Goal: Transaction & Acquisition: Book appointment/travel/reservation

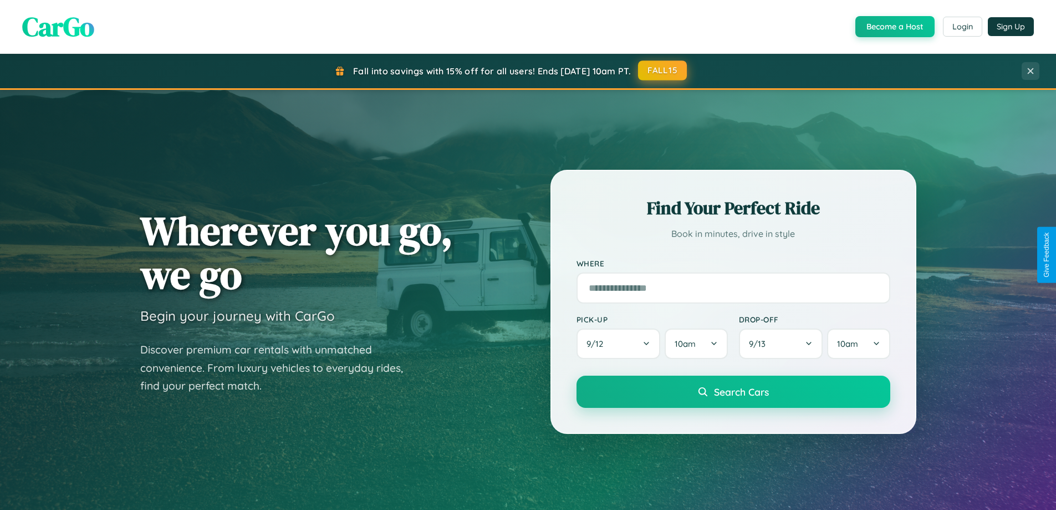
click at [663, 70] on button "FALL15" at bounding box center [662, 70] width 49 height 20
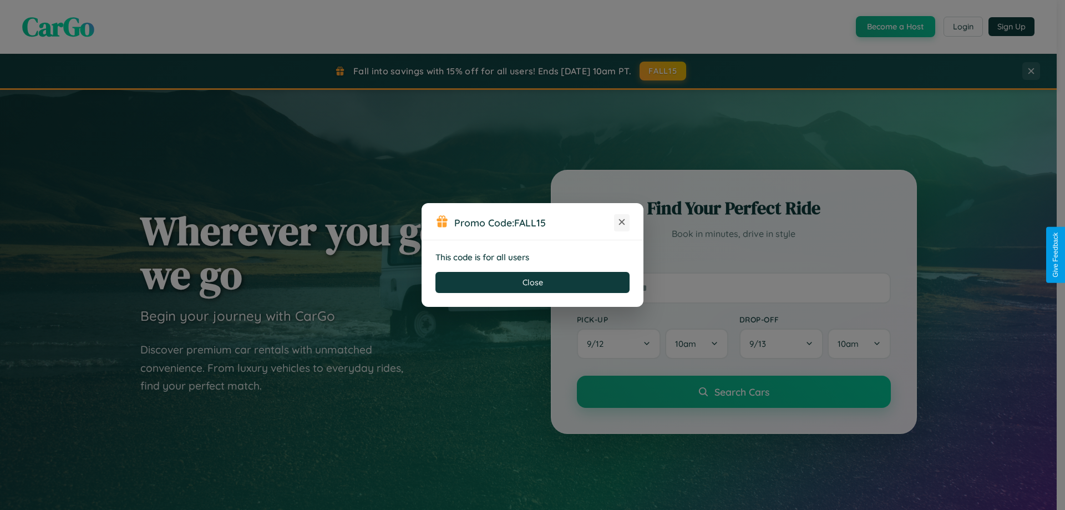
click at [622, 222] on icon at bounding box center [621, 221] width 11 height 11
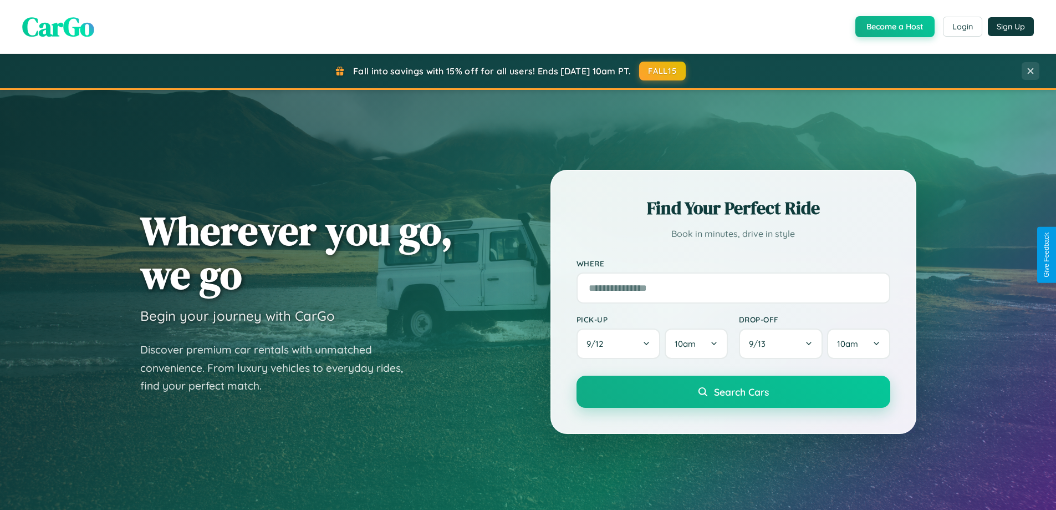
scroll to position [478, 0]
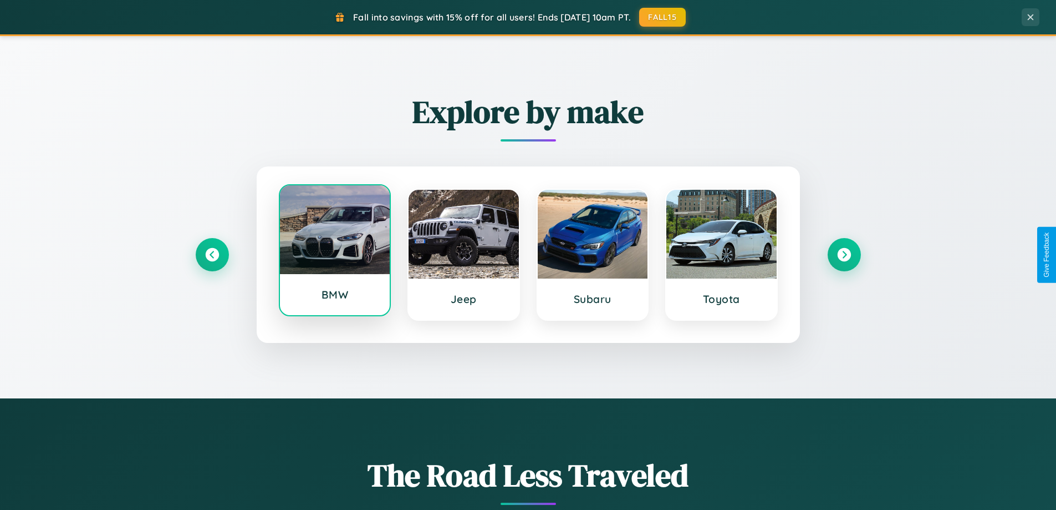
click at [334, 255] on div at bounding box center [335, 229] width 110 height 89
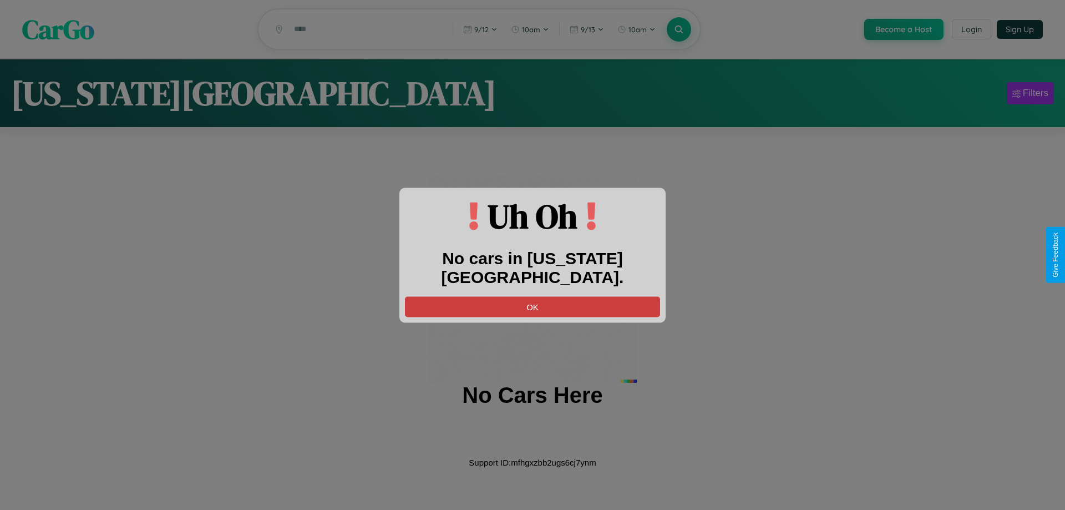
click at [532, 296] on button "OK" at bounding box center [532, 306] width 255 height 21
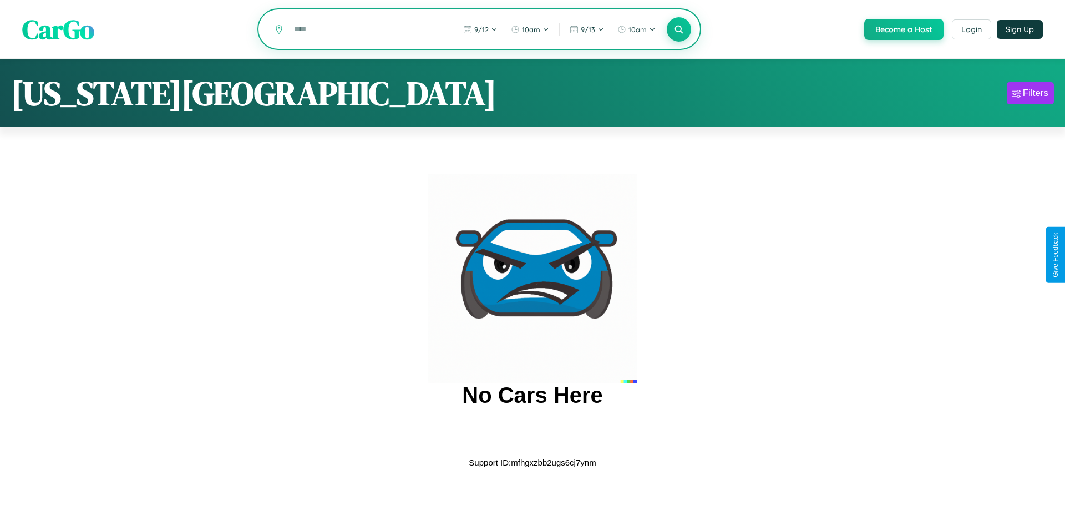
click at [364, 30] on input "text" at bounding box center [364, 28] width 153 height 19
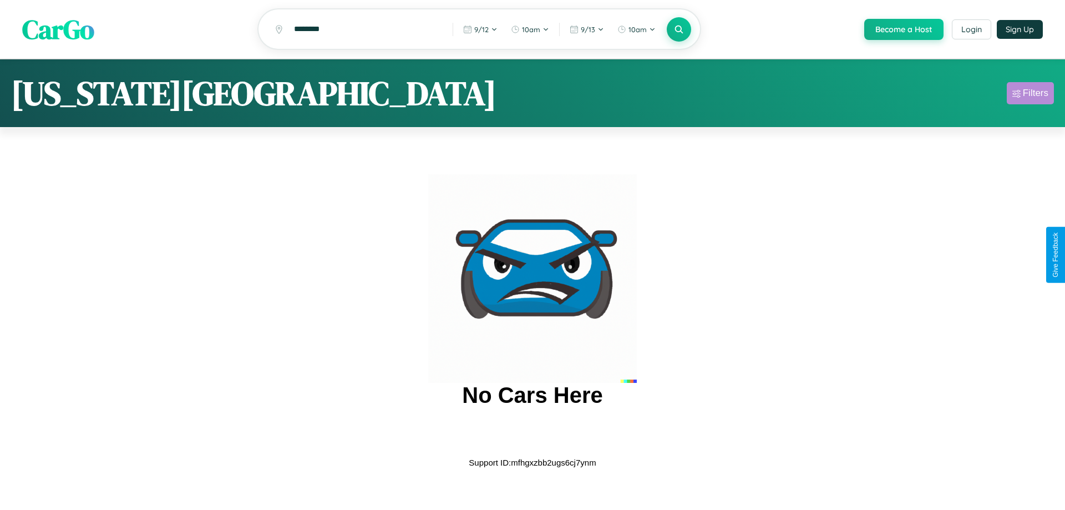
click at [1030, 95] on div "Filters" at bounding box center [1036, 93] width 26 height 11
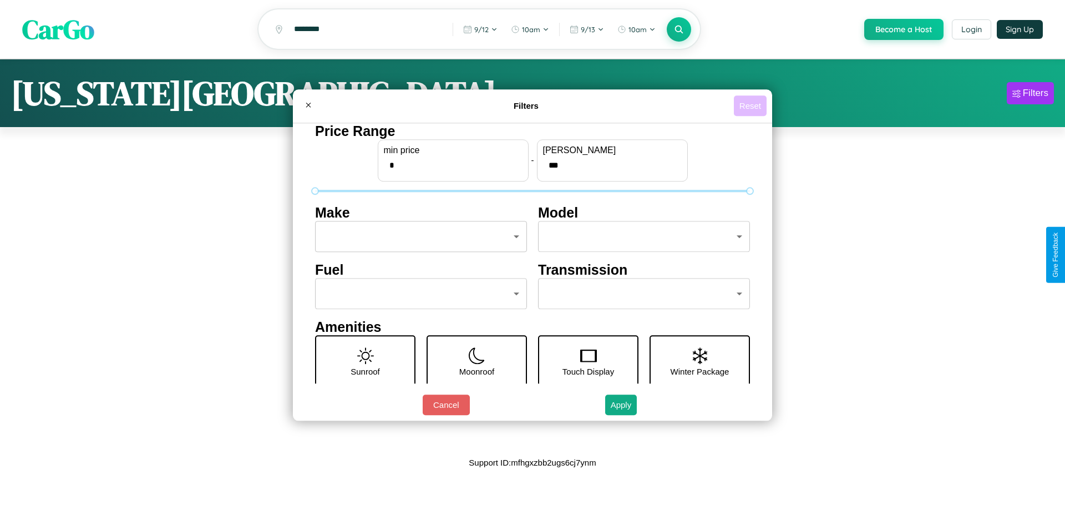
click at [750, 105] on button "Reset" at bounding box center [750, 105] width 33 height 21
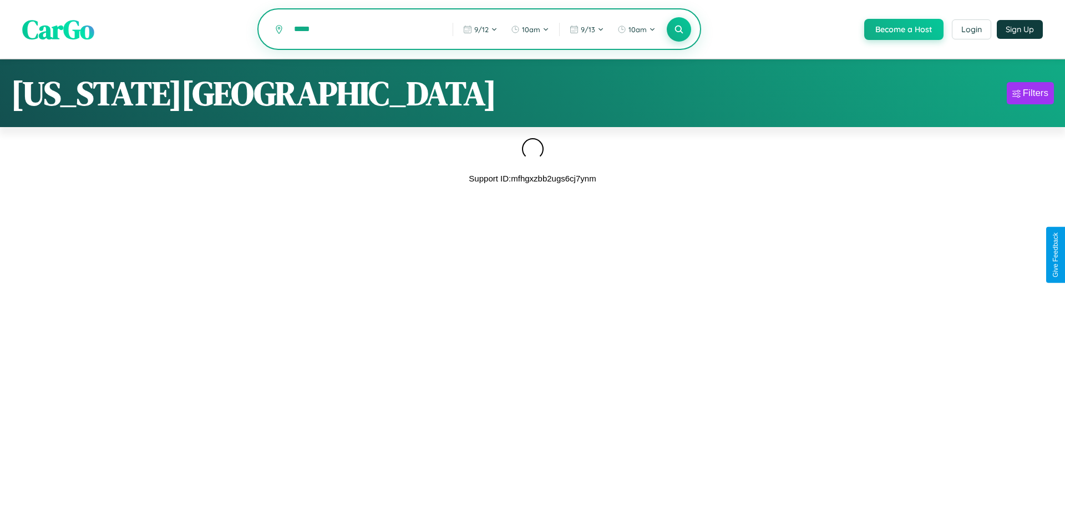
type input "*****"
